Goal: Check status: Check status

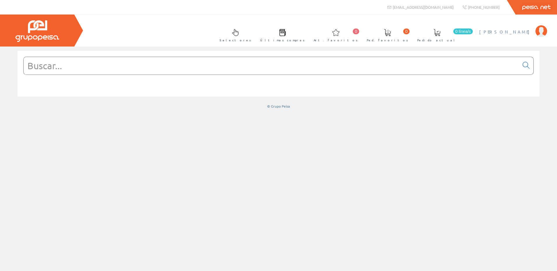
click at [510, 31] on span "[PERSON_NAME]" at bounding box center [505, 32] width 53 height 6
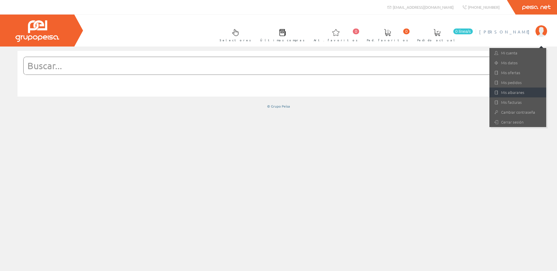
click at [509, 89] on link "Mis albaranes" at bounding box center [517, 93] width 57 height 10
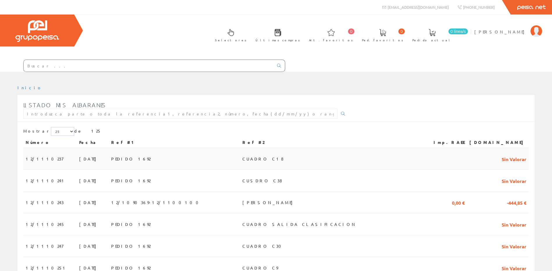
click at [210, 158] on td "PEDIDO 1692" at bounding box center [174, 159] width 131 height 22
click at [163, 182] on td "PEDIDO 1692" at bounding box center [174, 181] width 131 height 22
click at [224, 199] on td "12/1090369-12/1100100" at bounding box center [174, 203] width 131 height 22
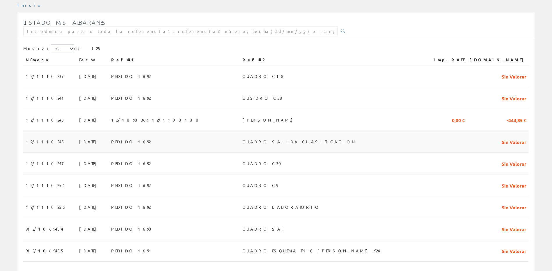
scroll to position [116, 0]
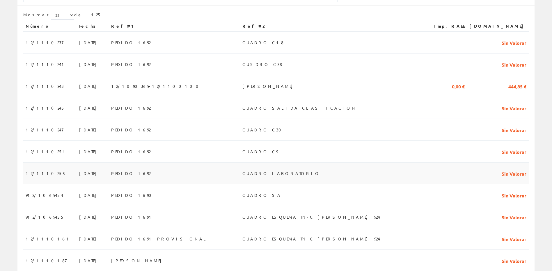
click at [190, 173] on td "PEDIDO 1692" at bounding box center [174, 174] width 131 height 22
click at [263, 172] on span "CUADRO LABORATORIO" at bounding box center [282, 174] width 78 height 10
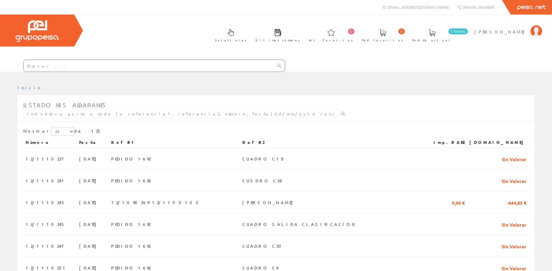
scroll to position [116, 0]
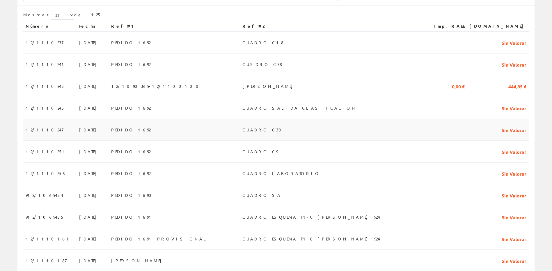
click at [204, 136] on td "PEDIDO 1692" at bounding box center [174, 130] width 131 height 22
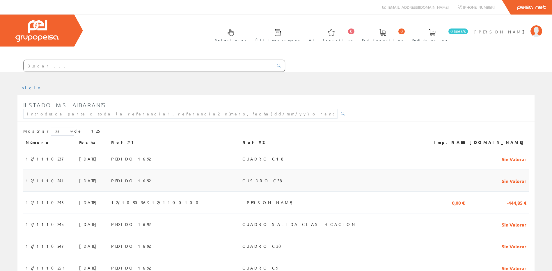
scroll to position [116, 0]
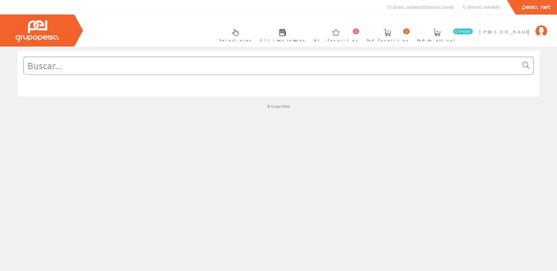
click at [526, 31] on span "[PERSON_NAME]" at bounding box center [505, 32] width 53 height 6
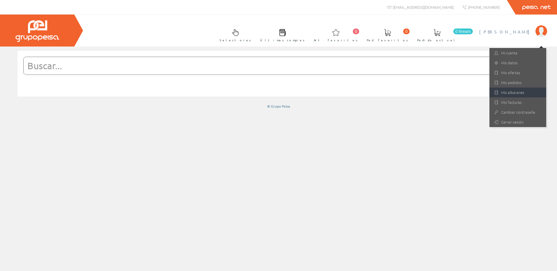
click at [503, 93] on link "Mis albaranes" at bounding box center [517, 93] width 57 height 10
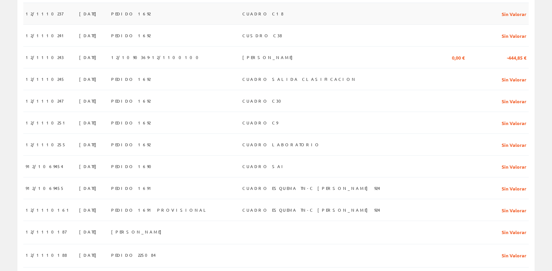
scroll to position [146, 0]
click at [223, 186] on td "PEDIDO 1691" at bounding box center [174, 188] width 131 height 22
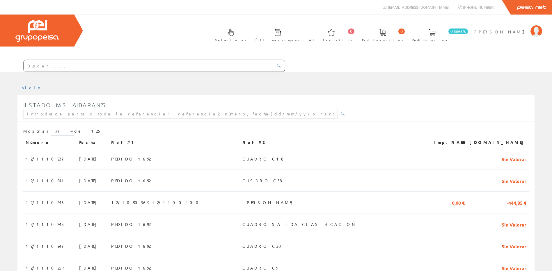
scroll to position [146, 0]
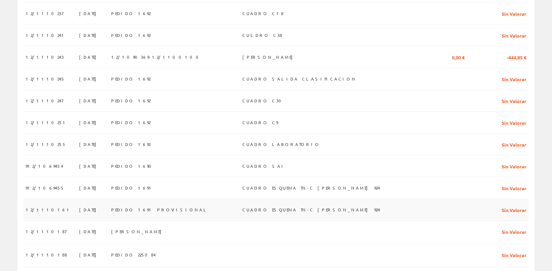
click at [332, 208] on td "CUADRO ESQUEMA TN-C [PERSON_NAME] 924" at bounding box center [331, 210] width 183 height 22
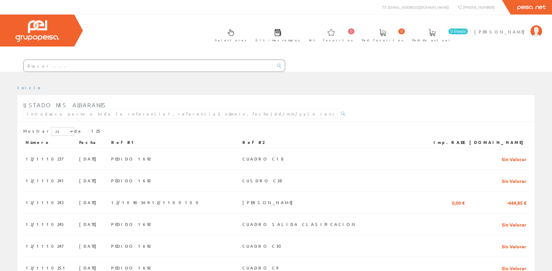
scroll to position [146, 0]
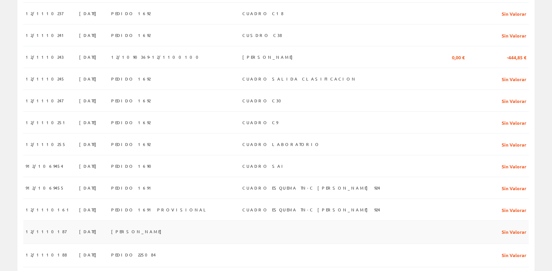
click at [310, 227] on td at bounding box center [331, 232] width 183 height 23
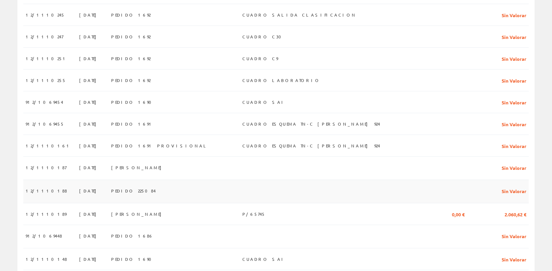
scroll to position [233, 0]
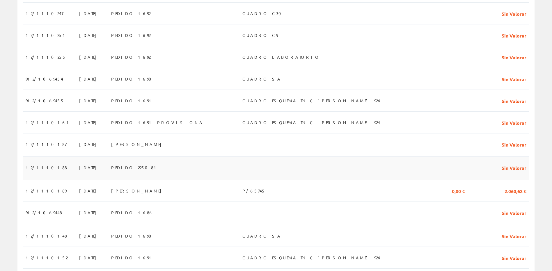
click at [385, 173] on td at bounding box center [331, 168] width 183 height 23
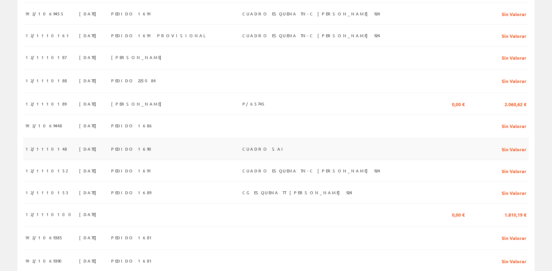
scroll to position [320, 0]
click at [274, 216] on td at bounding box center [331, 215] width 183 height 23
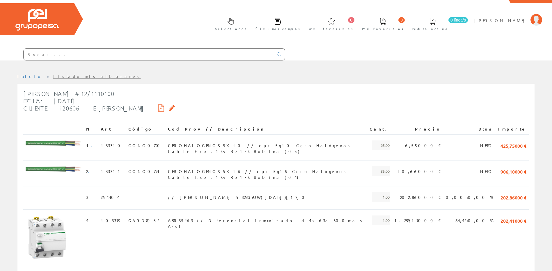
scroll to position [29, 0]
